Goal: Transaction & Acquisition: Purchase product/service

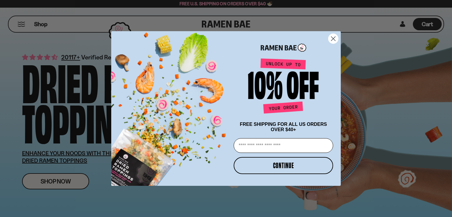
click at [331, 38] on circle "Close dialog" at bounding box center [333, 39] width 10 height 10
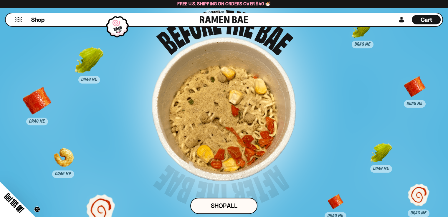
scroll to position [2884, 0]
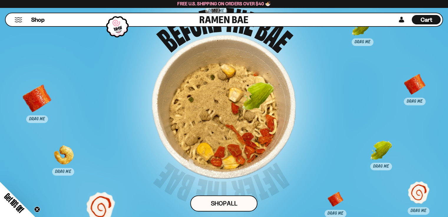
drag, startPoint x: 86, startPoint y: 79, endPoint x: 251, endPoint y: 117, distance: 169.3
click at [251, 117] on div at bounding box center [257, 101] width 29 height 36
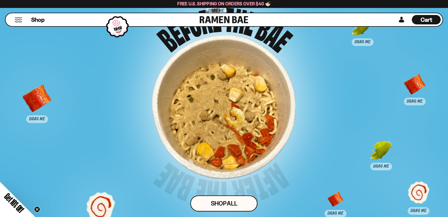
drag, startPoint x: 64, startPoint y: 172, endPoint x: 247, endPoint y: 131, distance: 188.1
click at [244, 131] on div at bounding box center [233, 123] width 22 height 30
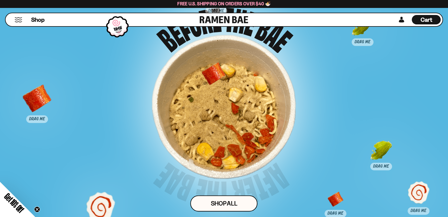
drag, startPoint x: 416, startPoint y: 101, endPoint x: 215, endPoint y: 91, distance: 201.3
click at [215, 91] on div at bounding box center [213, 79] width 22 height 32
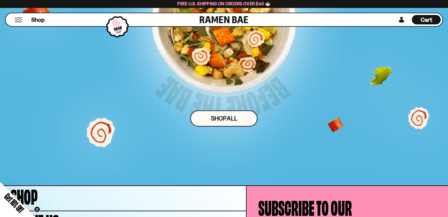
scroll to position [2959, 0]
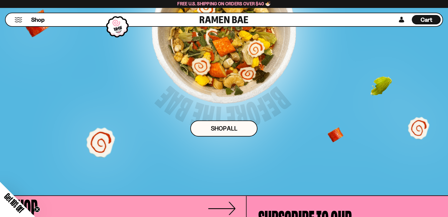
click at [54, 209] on link "Shop" at bounding box center [123, 208] width 246 height 25
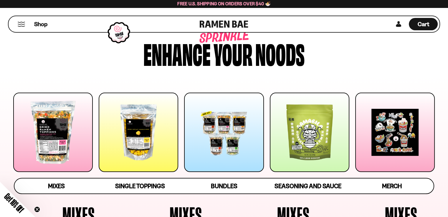
scroll to position [59, 0]
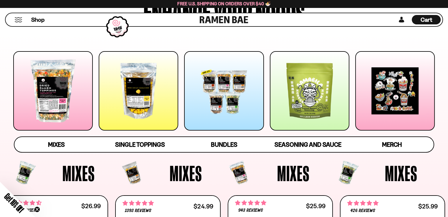
click at [236, 86] on div at bounding box center [223, 90] width 79 height 79
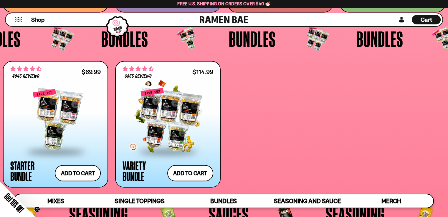
scroll to position [1208, 0]
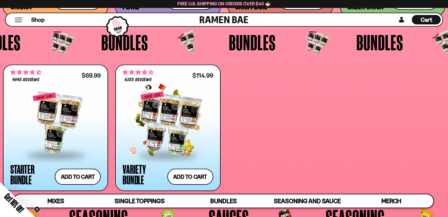
click at [180, 111] on div at bounding box center [167, 123] width 90 height 62
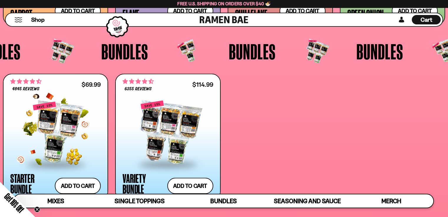
click at [48, 131] on div at bounding box center [55, 133] width 90 height 62
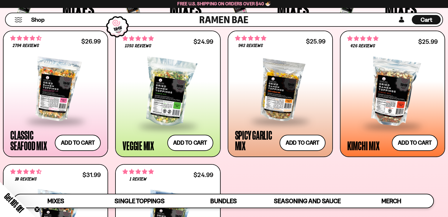
scroll to position [206, 0]
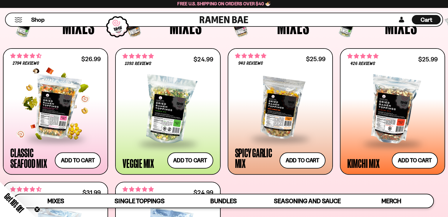
click at [48, 100] on div at bounding box center [55, 107] width 90 height 62
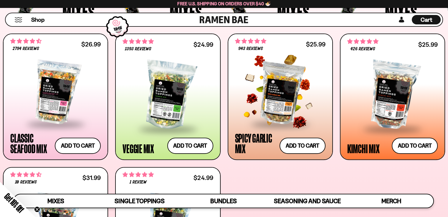
scroll to position [234, 0]
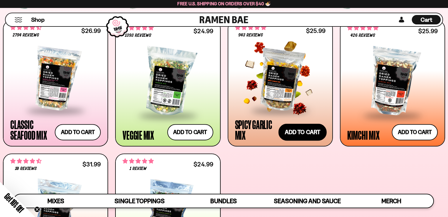
click at [301, 131] on button "Add to cart" at bounding box center [302, 132] width 48 height 17
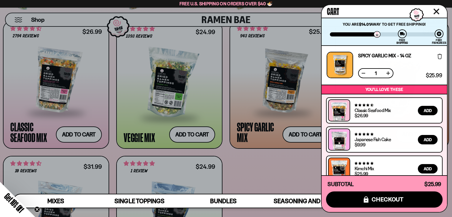
click at [262, 177] on div at bounding box center [226, 108] width 452 height 217
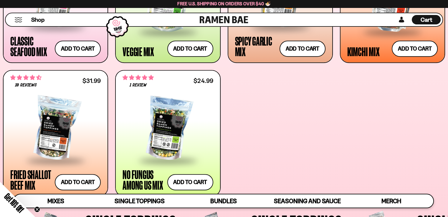
scroll to position [323, 0]
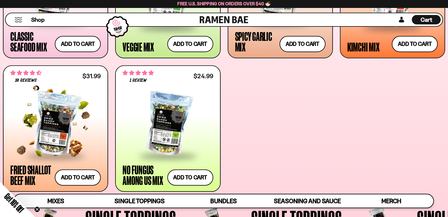
click at [42, 145] on div at bounding box center [55, 124] width 90 height 62
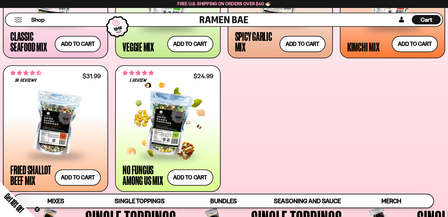
scroll to position [322, 0]
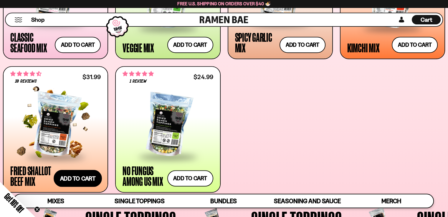
click at [74, 181] on button "Add to cart" at bounding box center [78, 178] width 48 height 17
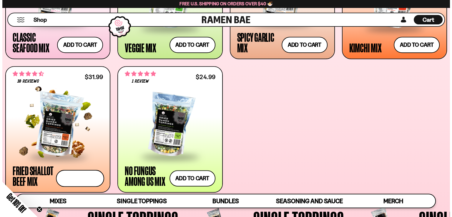
scroll to position [323, 0]
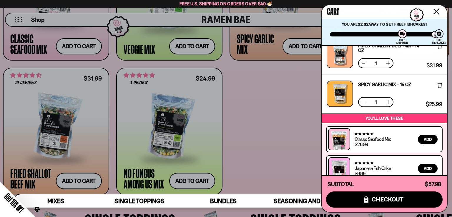
click at [280, 136] on div at bounding box center [226, 108] width 452 height 217
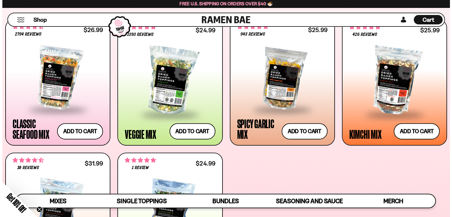
scroll to position [234, 0]
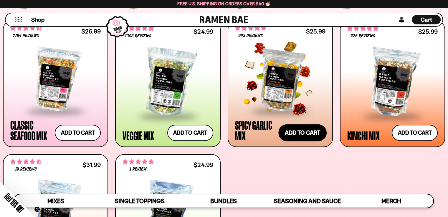
click at [300, 137] on button "Add to cart" at bounding box center [302, 132] width 48 height 17
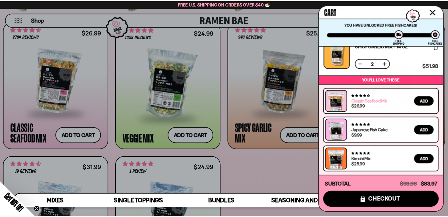
scroll to position [0, 0]
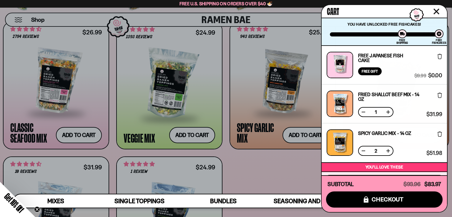
click at [194, 136] on div at bounding box center [226, 108] width 452 height 217
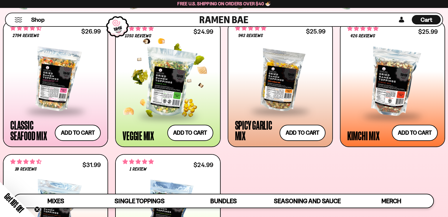
click at [157, 104] on div at bounding box center [167, 82] width 90 height 67
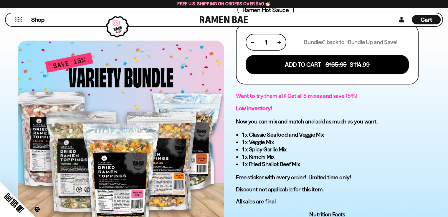
scroll to position [235, 0]
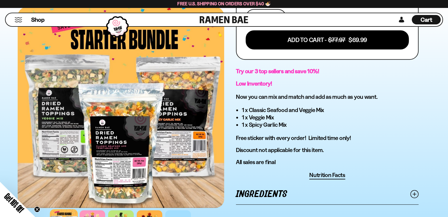
scroll to position [235, 0]
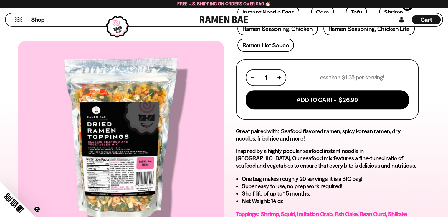
scroll to position [294, 0]
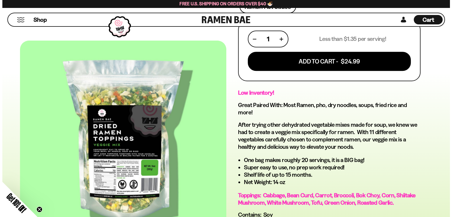
scroll to position [265, 0]
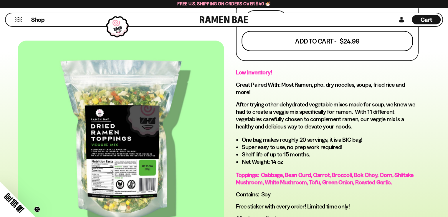
click at [290, 41] on button "Add To Cart - $24.99" at bounding box center [326, 41] width 171 height 20
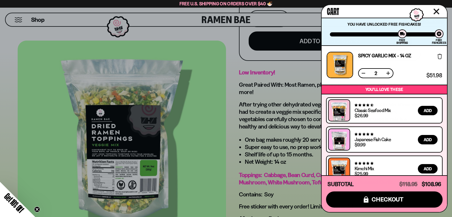
scroll to position [118, 0]
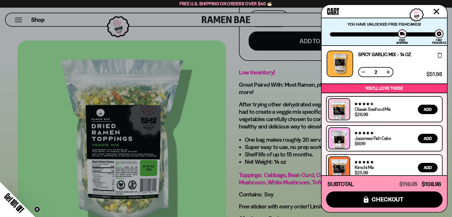
click at [363, 70] on button at bounding box center [364, 72] width 6 height 6
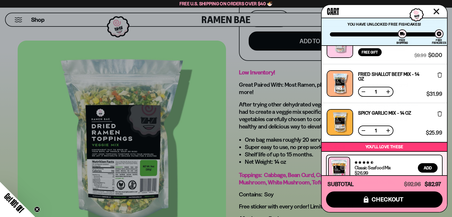
scroll to position [126, 0]
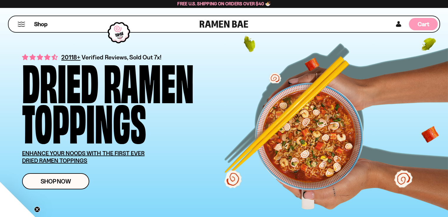
click at [423, 25] on span "Cart" at bounding box center [422, 24] width 11 height 7
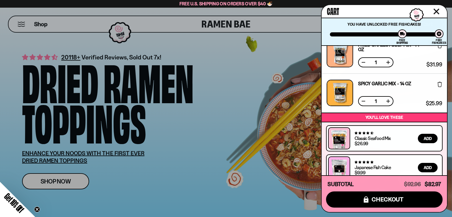
scroll to position [126, 0]
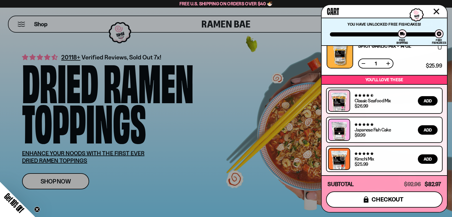
click at [384, 201] on span "checkout" at bounding box center [388, 199] width 32 height 6
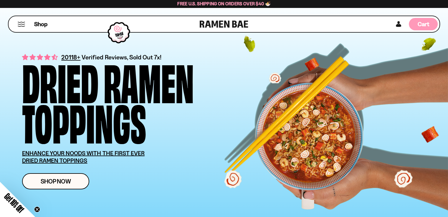
click at [424, 24] on span "Cart" at bounding box center [422, 24] width 11 height 7
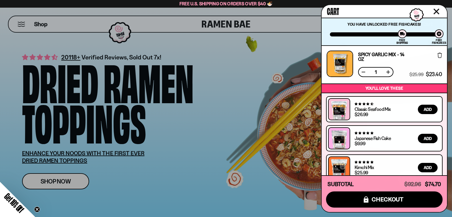
scroll to position [126, 0]
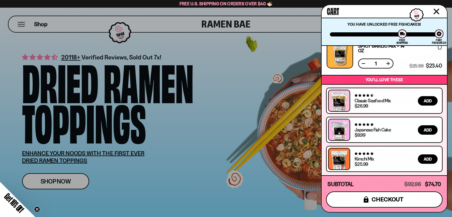
click at [384, 201] on span "checkout" at bounding box center [388, 199] width 32 height 6
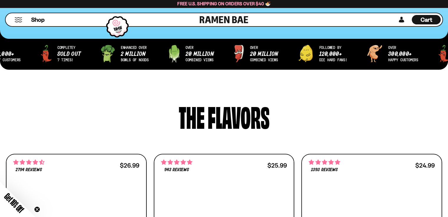
scroll to position [235, 0]
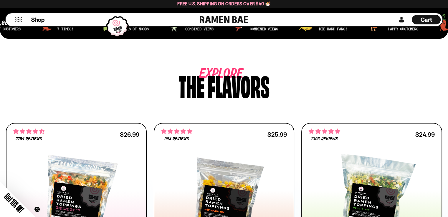
click at [7, 207] on div "Get 10% Off" at bounding box center [6, 210] width 57 height 57
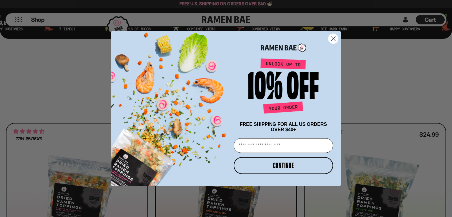
click at [332, 39] on icon "Close dialog" at bounding box center [333, 38] width 4 height 4
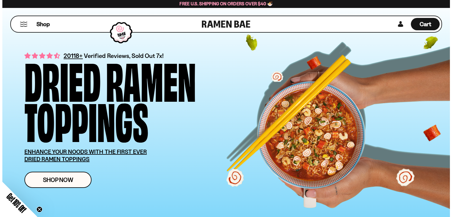
scroll to position [0, 0]
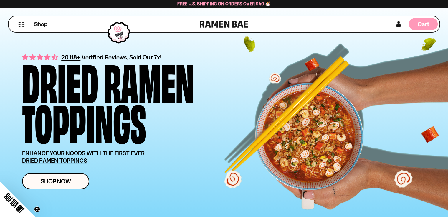
click at [422, 23] on span "Cart" at bounding box center [422, 24] width 11 height 7
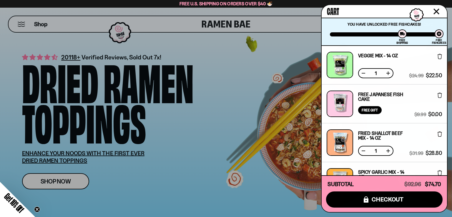
click at [364, 94] on link "Free Japanese Fish Cake" at bounding box center [386, 96] width 56 height 9
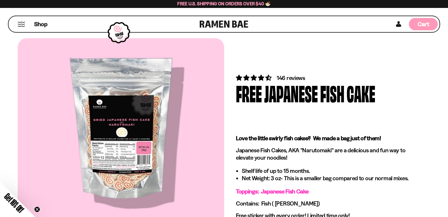
click at [426, 24] on span "Cart" at bounding box center [422, 24] width 11 height 7
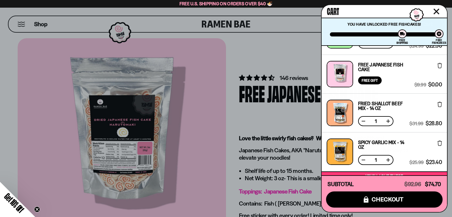
scroll to position [59, 0]
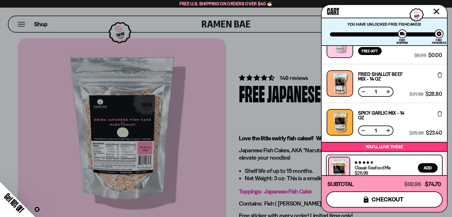
click at [376, 205] on button "icons8-lock checkout" at bounding box center [384, 200] width 117 height 16
